Goal: Transaction & Acquisition: Obtain resource

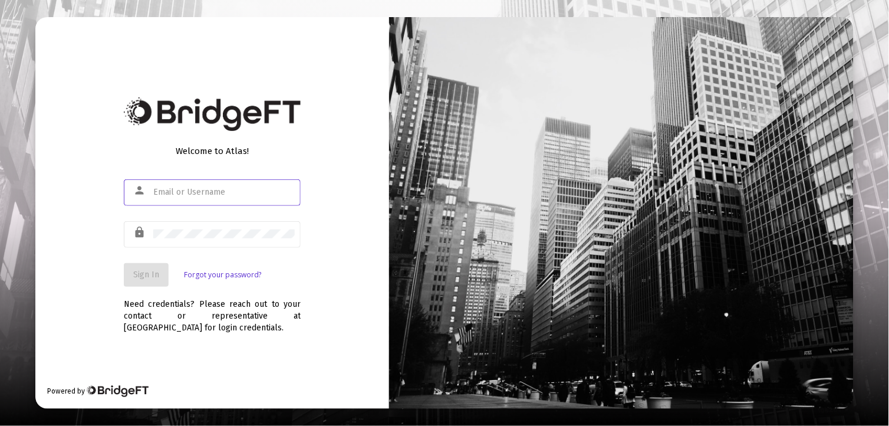
click at [245, 190] on input "text" at bounding box center [224, 192] width 142 height 9
type input "[EMAIL_ADDRESS][DOMAIN_NAME]"
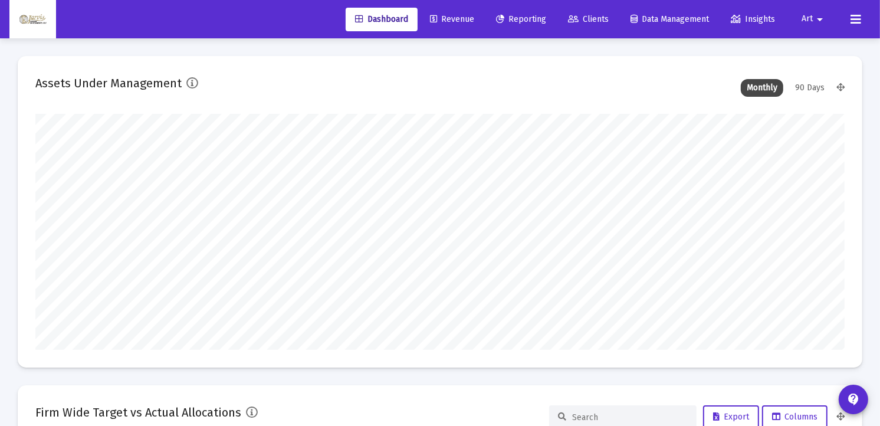
scroll to position [236, 435]
type input "[DATE]"
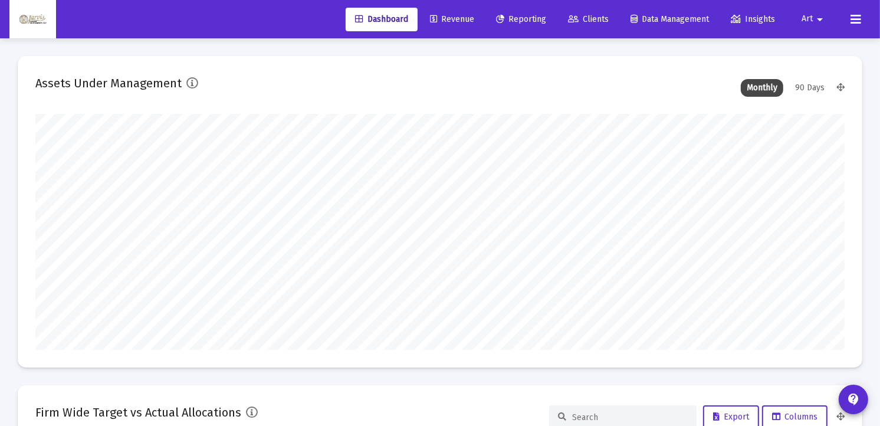
click at [517, 21] on span "Reporting" at bounding box center [521, 19] width 50 height 10
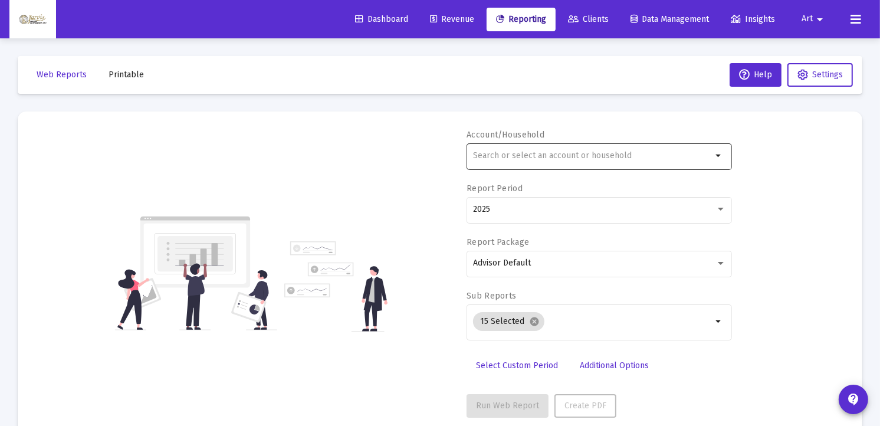
click at [493, 162] on div at bounding box center [592, 155] width 239 height 29
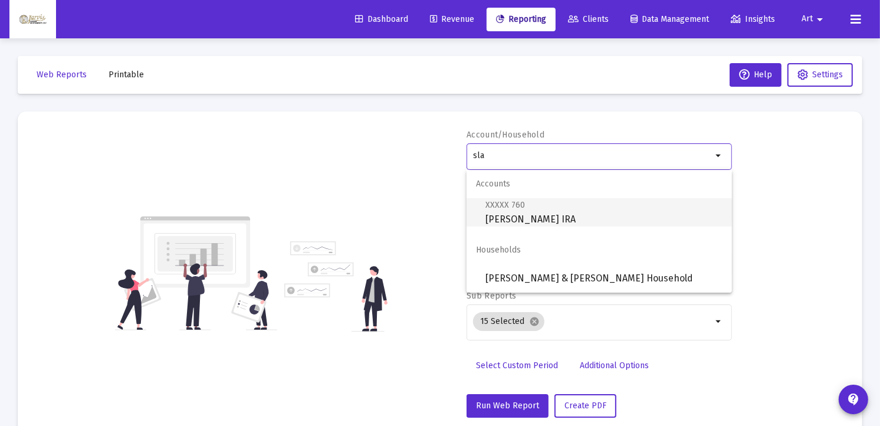
click at [551, 221] on span "XXXXX 760 [PERSON_NAME] IRA" at bounding box center [603, 212] width 237 height 29
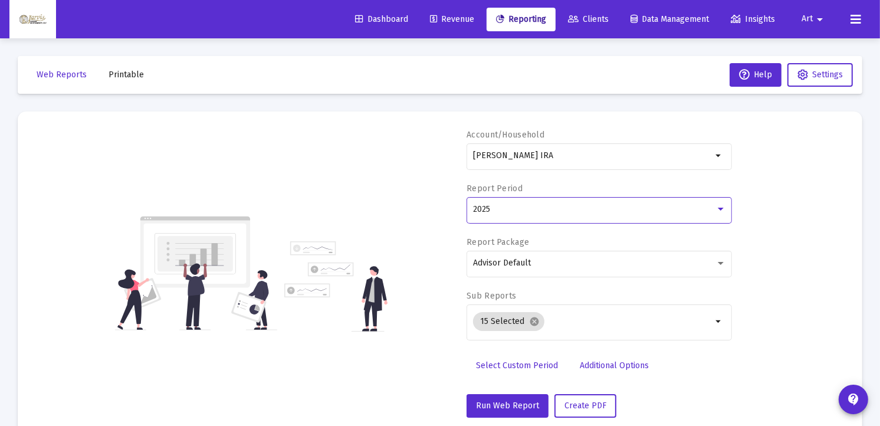
click at [721, 212] on div at bounding box center [720, 209] width 11 height 9
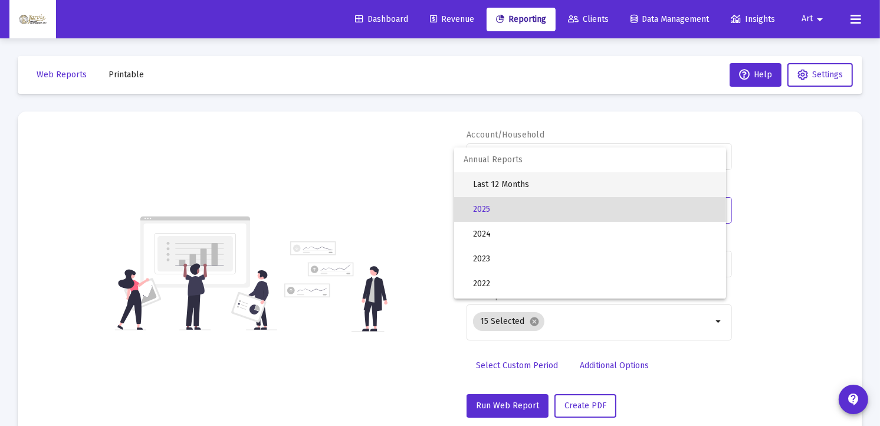
click at [526, 180] on span "Last 12 Months" at bounding box center [595, 184] width 244 height 25
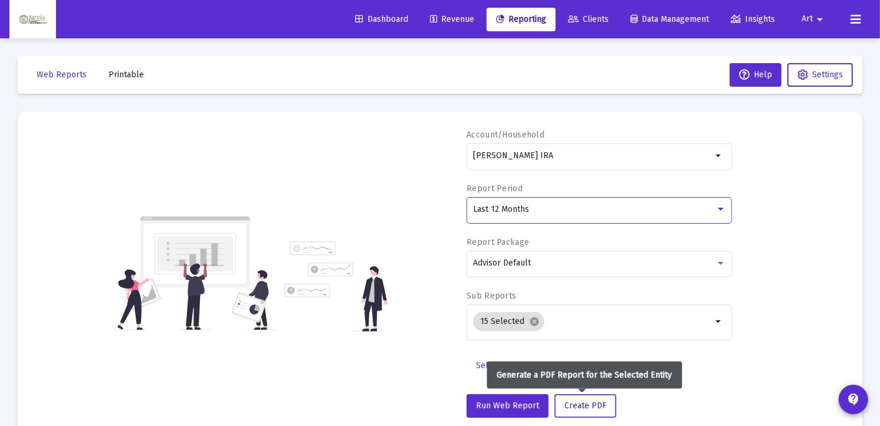
click at [576, 405] on span "Create PDF" at bounding box center [585, 405] width 42 height 10
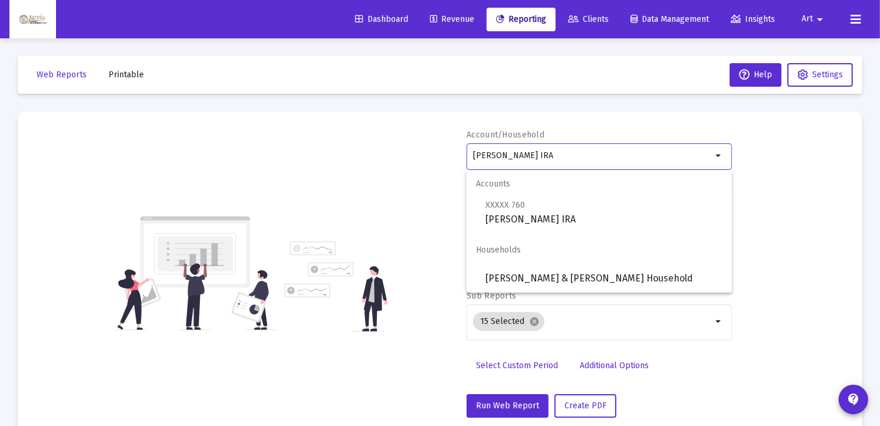
click at [600, 156] on input "[PERSON_NAME] IRA" at bounding box center [592, 155] width 239 height 9
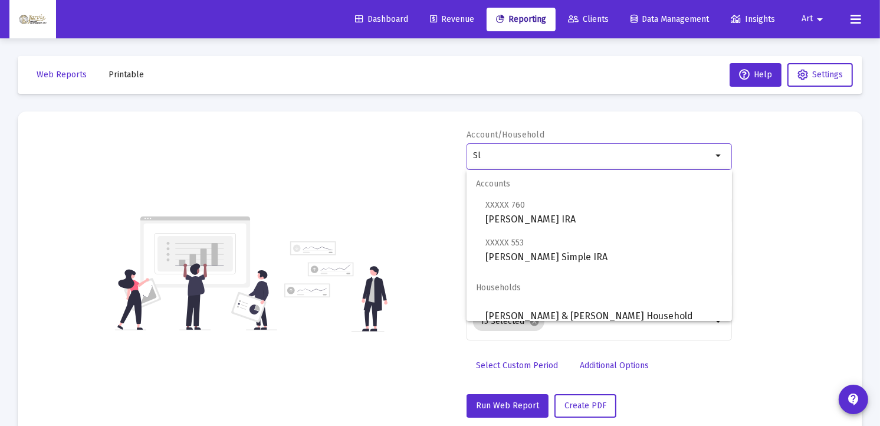
type input "S"
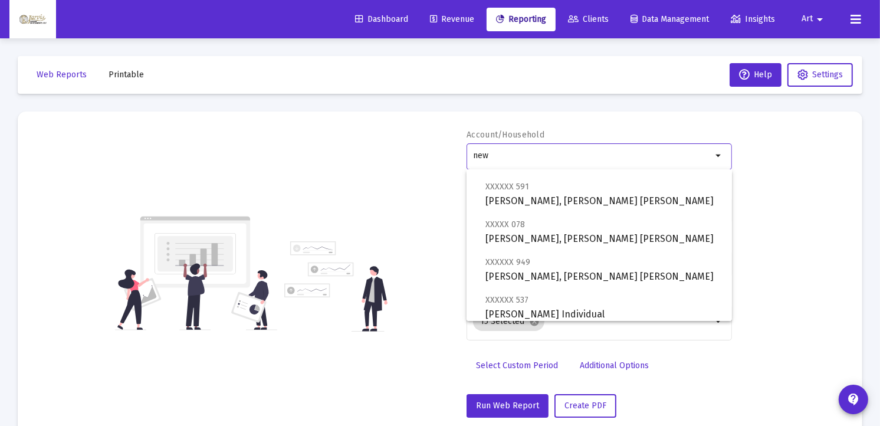
scroll to position [433, 0]
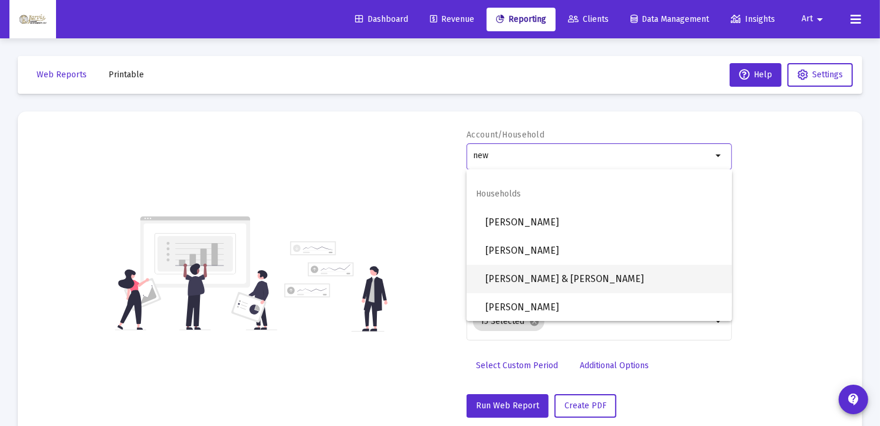
click at [600, 281] on span "[PERSON_NAME] & [PERSON_NAME]" at bounding box center [603, 279] width 237 height 28
type input "[PERSON_NAME] & [PERSON_NAME]"
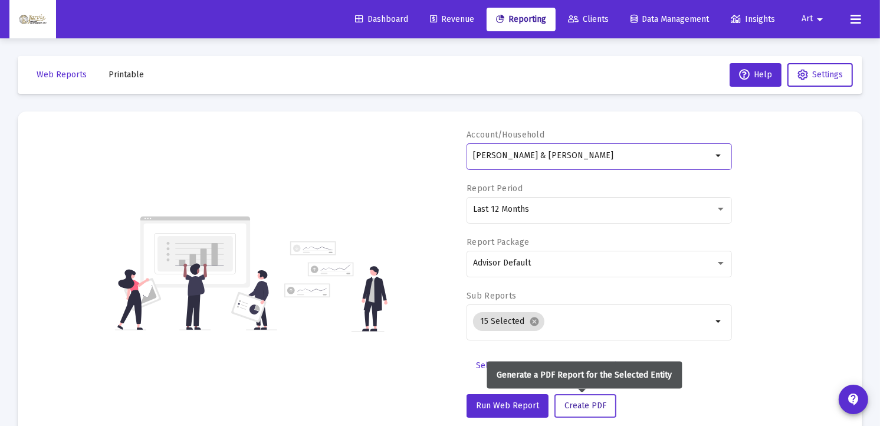
click at [576, 404] on span "Create PDF" at bounding box center [585, 405] width 42 height 10
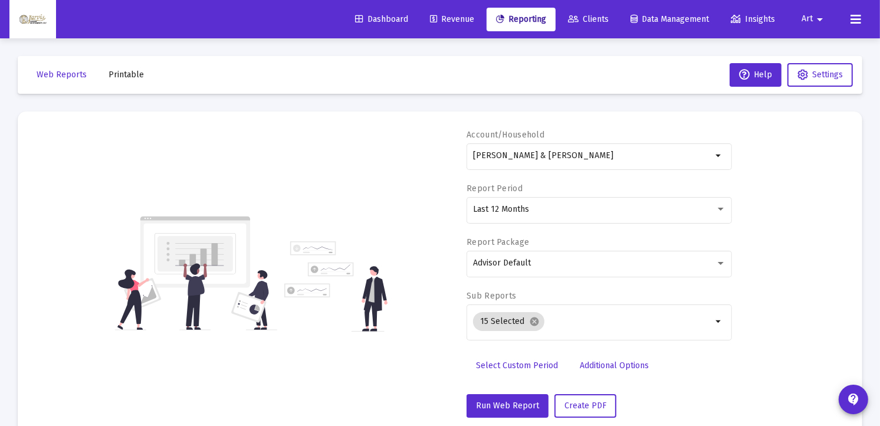
click at [133, 72] on span "Printable" at bounding box center [126, 75] width 35 height 10
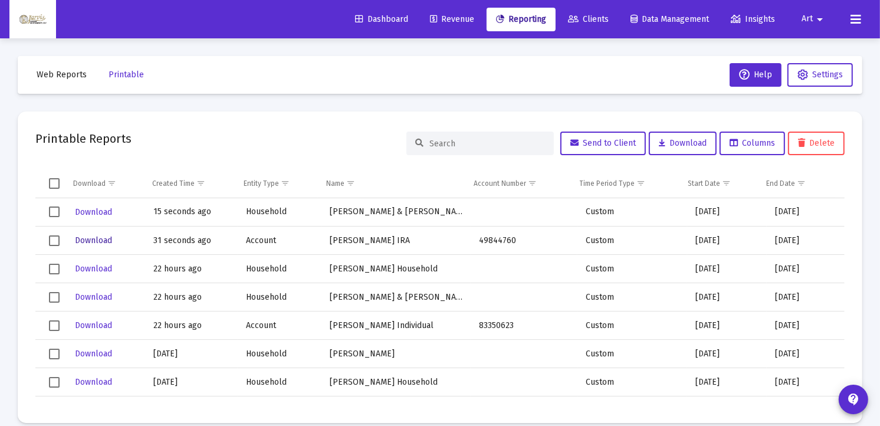
click at [103, 239] on span "Download" at bounding box center [93, 240] width 37 height 10
click at [102, 213] on span "Download" at bounding box center [93, 212] width 37 height 10
click at [99, 209] on span "Download" at bounding box center [93, 212] width 37 height 10
